Goal: Information Seeking & Learning: Learn about a topic

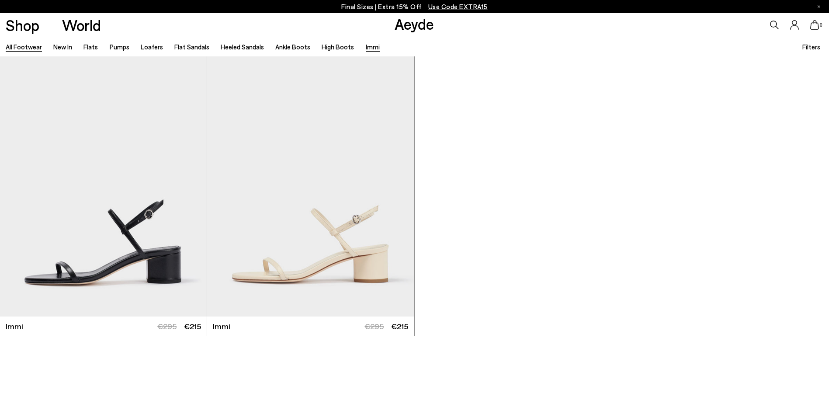
click at [33, 49] on link "All Footwear" at bounding box center [24, 47] width 36 height 8
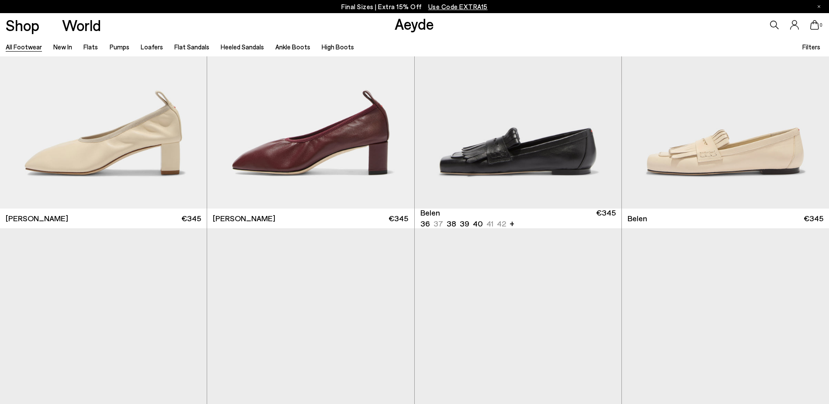
scroll to position [437, 0]
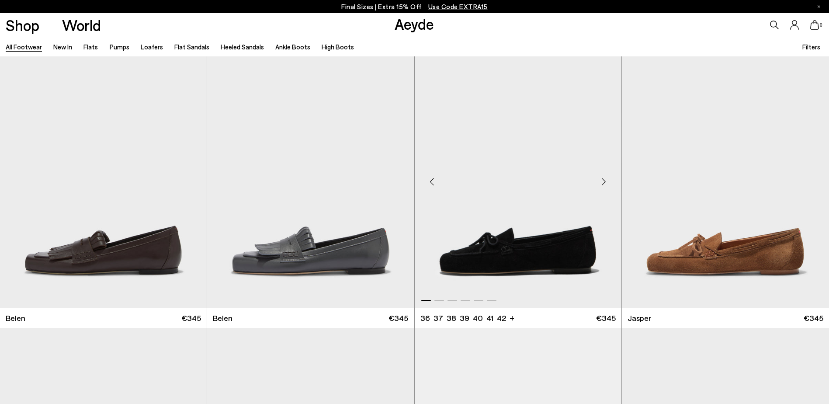
scroll to position [568, 0]
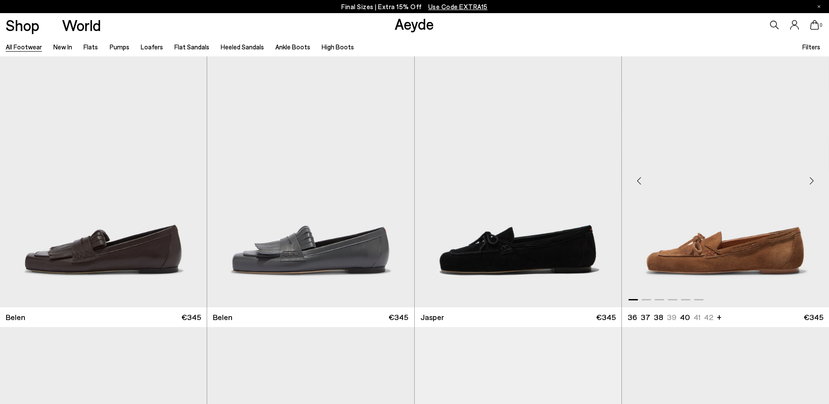
click at [818, 182] on div "Next slide" at bounding box center [812, 181] width 26 height 26
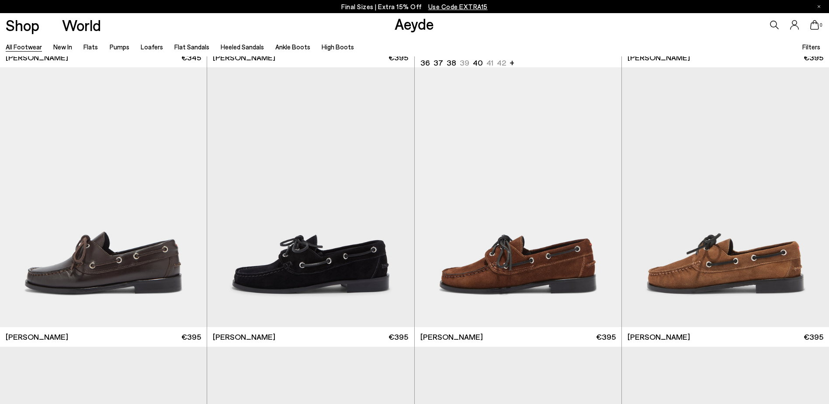
scroll to position [1399, 0]
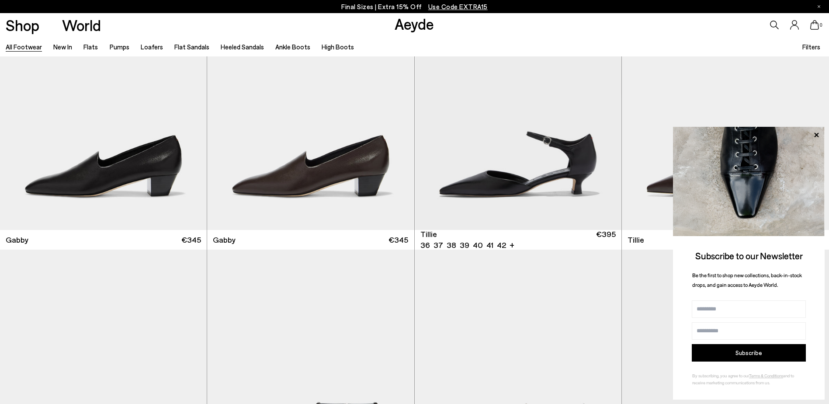
scroll to position [2885, 0]
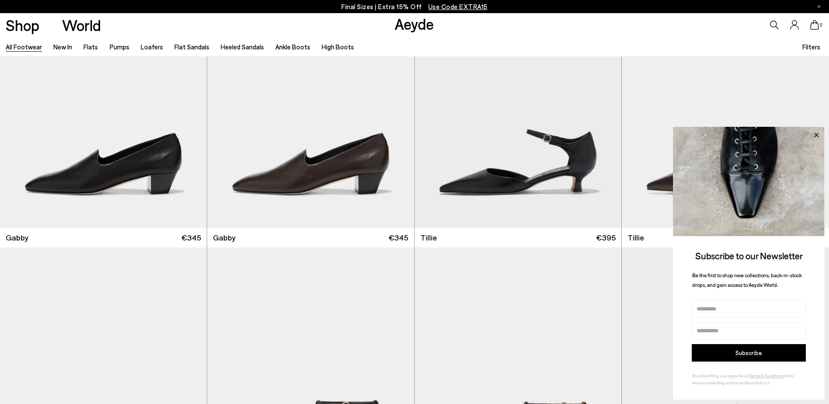
click at [816, 136] on icon at bounding box center [816, 134] width 4 height 4
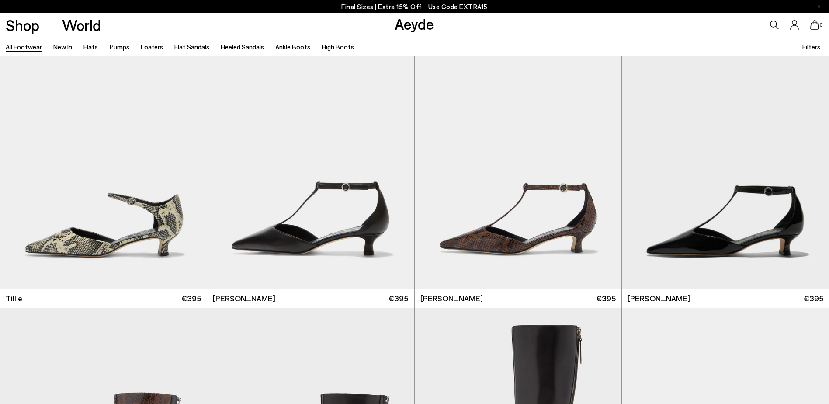
scroll to position [3323, 0]
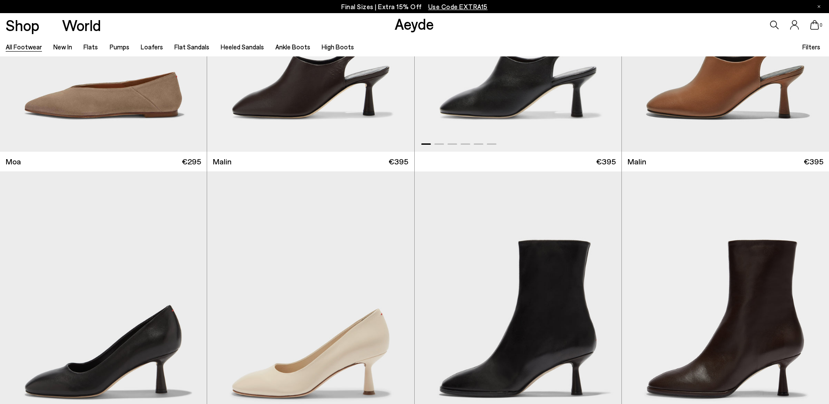
scroll to position [5377, 0]
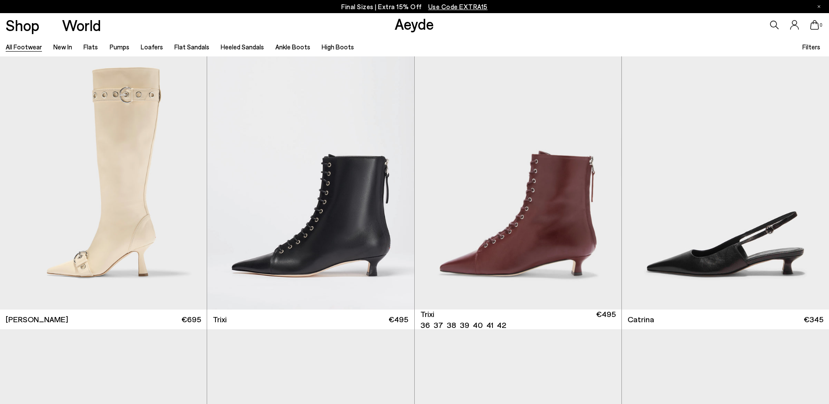
scroll to position [7082, 0]
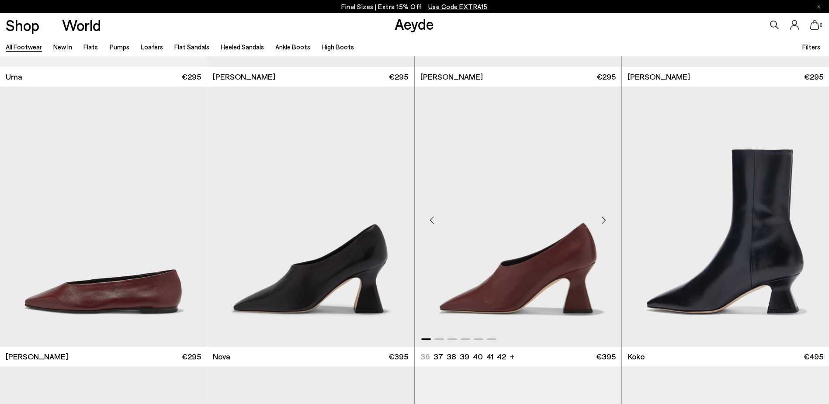
scroll to position [9181, 0]
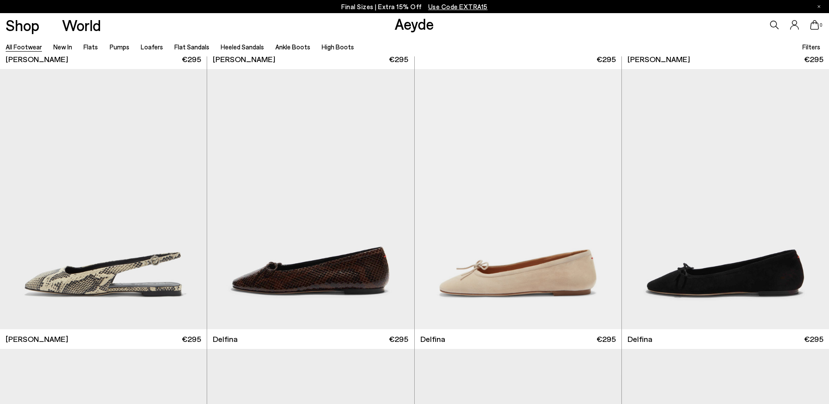
scroll to position [10409, 0]
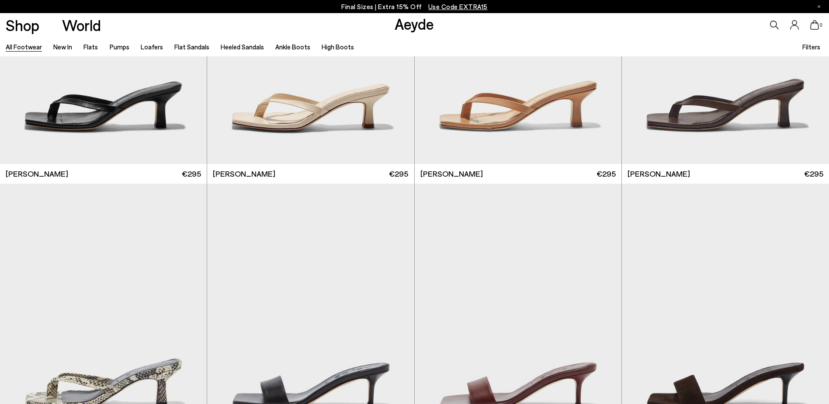
scroll to position [12285, 0]
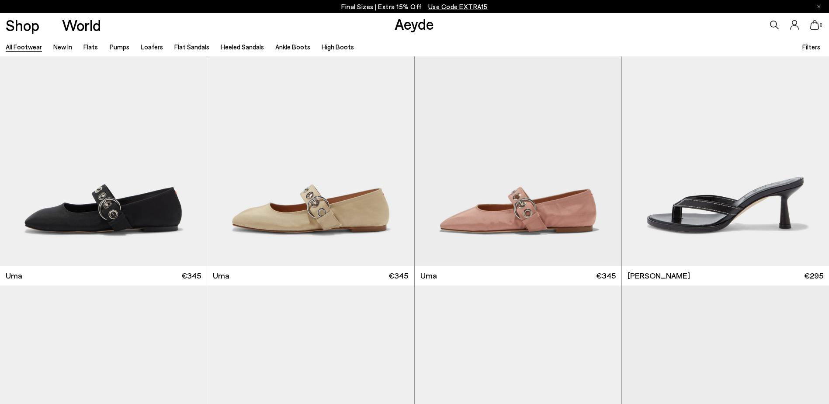
scroll to position [12984, 0]
